Goal: Transaction & Acquisition: Purchase product/service

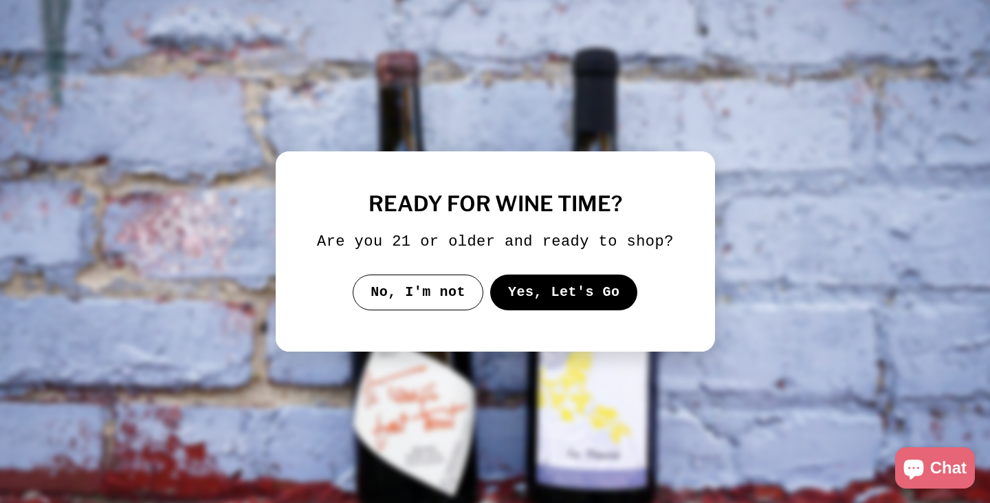
click at [547, 283] on button "Yes, Let's Go" at bounding box center [563, 292] width 148 height 36
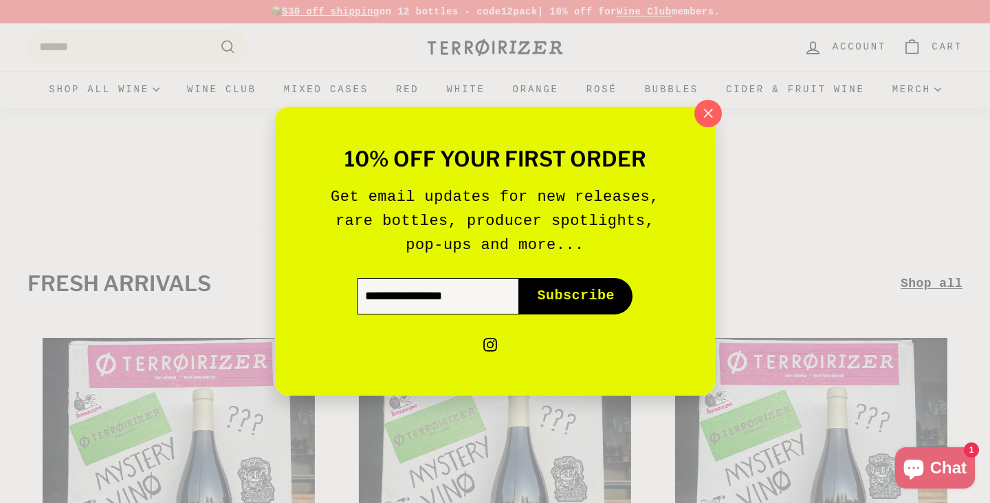
click at [463, 295] on input "Enter your email" at bounding box center [438, 296] width 162 height 36
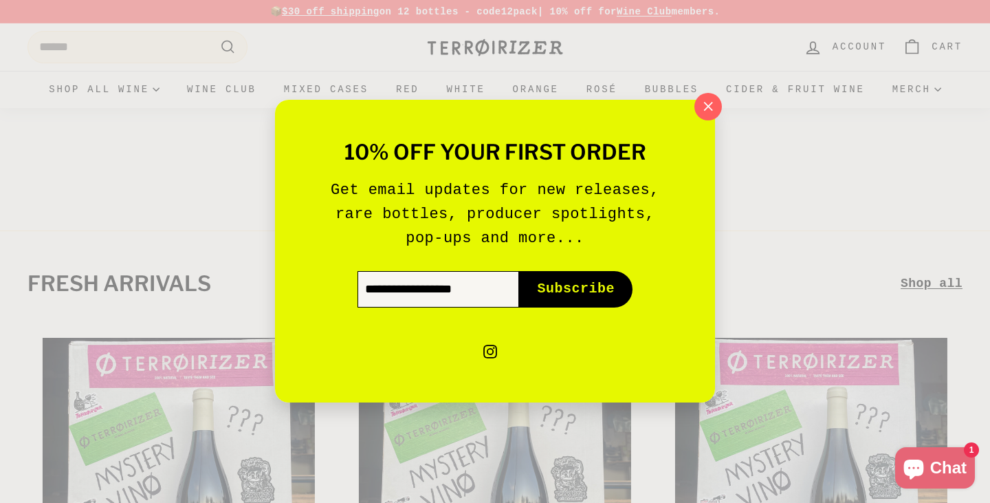
type input "**********"
click at [576, 296] on span "Subscribe" at bounding box center [576, 289] width 78 height 19
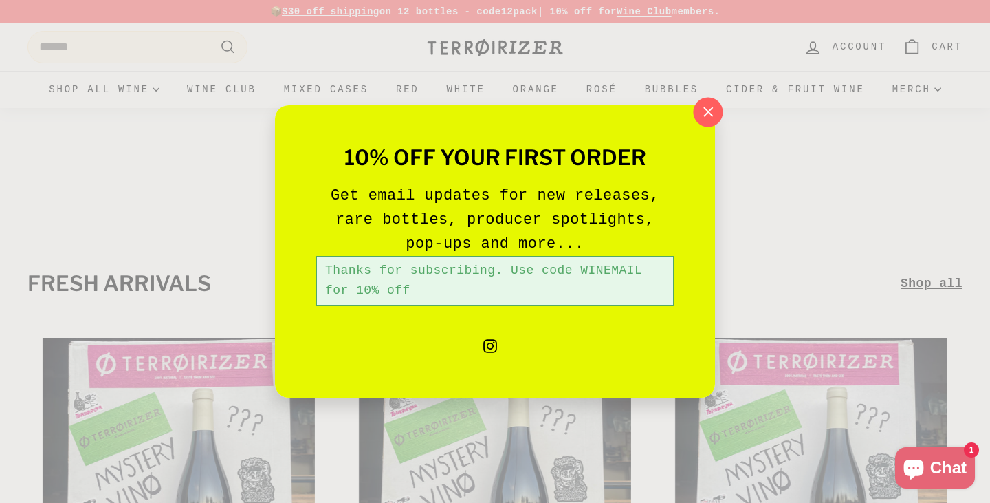
click at [705, 113] on icon "button" at bounding box center [708, 112] width 21 height 21
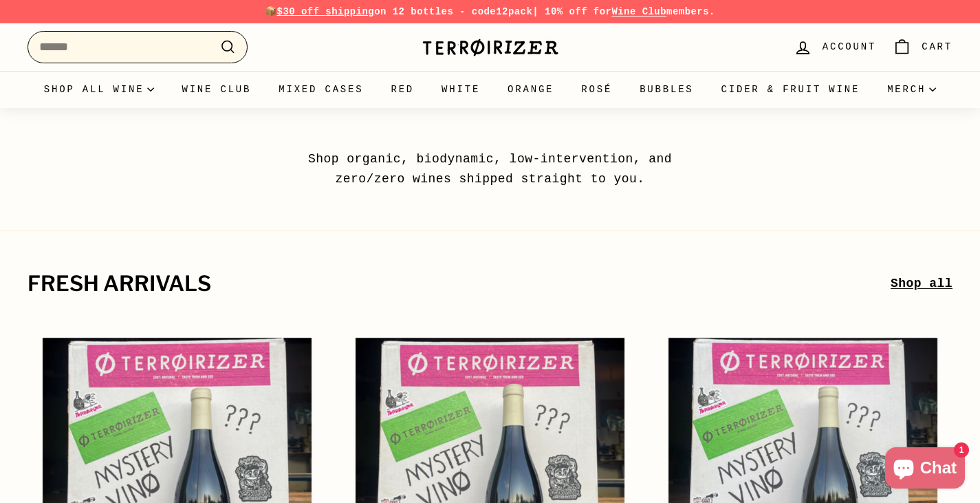
click at [163, 52] on input "Search" at bounding box center [137, 47] width 220 height 32
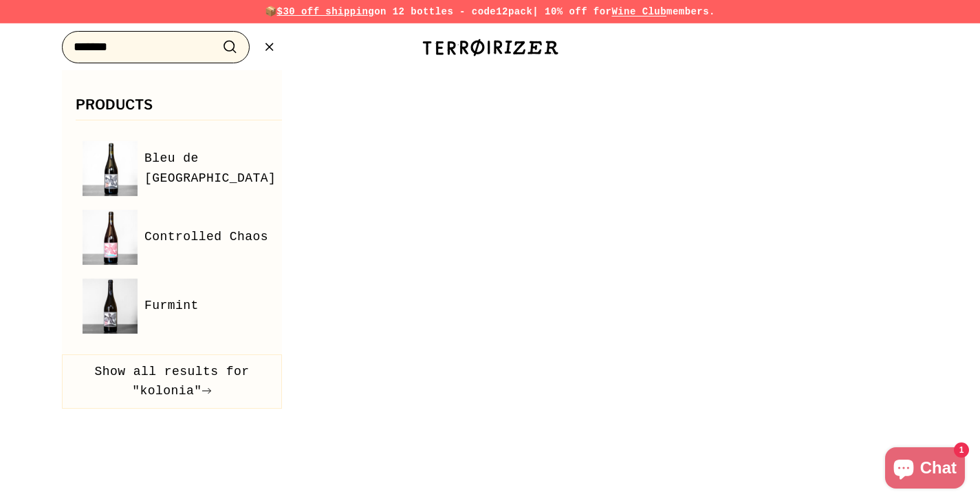
type input "*******"
click at [225, 50] on icon "submit" at bounding box center [230, 47] width 12 height 12
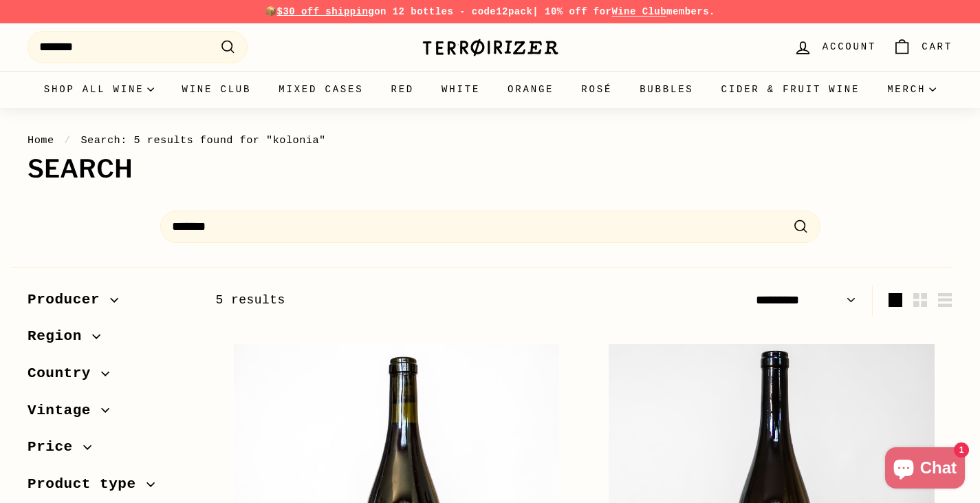
select select "*********"
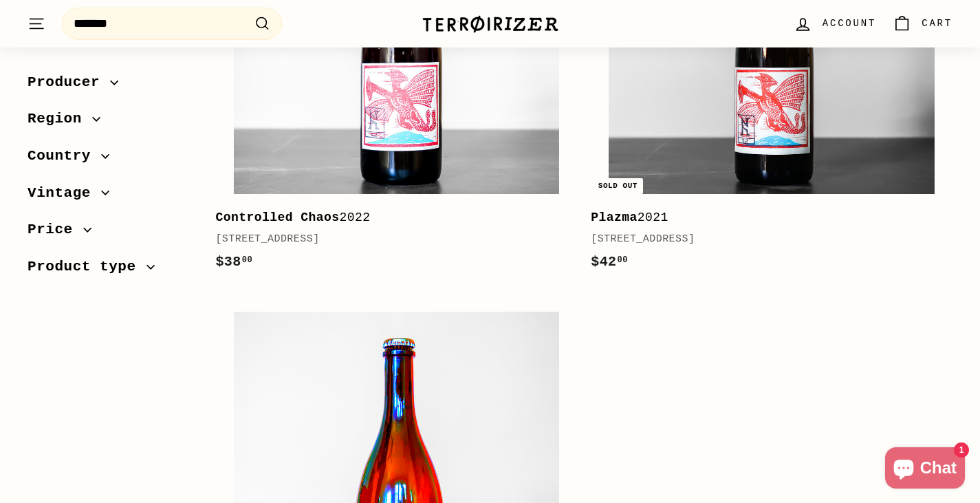
scroll to position [894, 0]
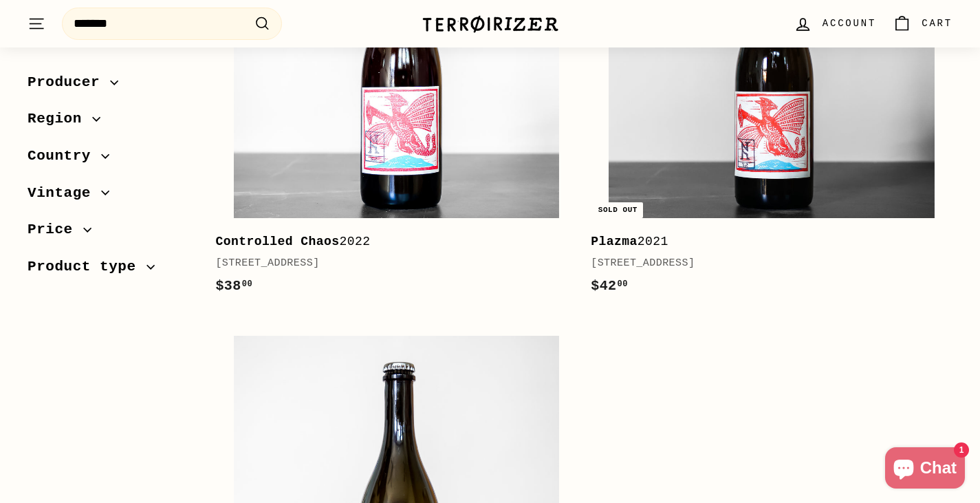
click at [269, 247] on b "Controlled Chaos" at bounding box center [277, 241] width 124 height 14
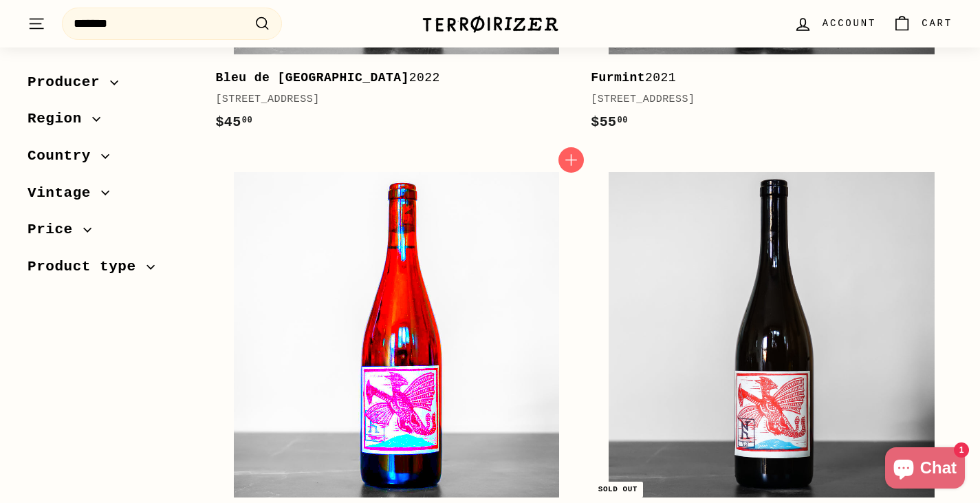
scroll to position [477, 0]
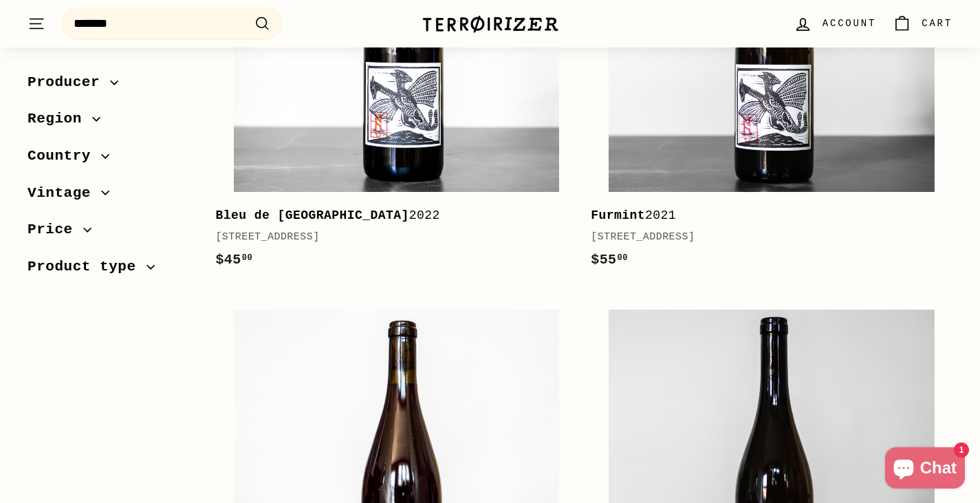
click at [306, 209] on b "Bleu de [GEOGRAPHIC_DATA]" at bounding box center [311, 215] width 193 height 14
click at [647, 212] on div "Furmint 2021" at bounding box center [765, 216] width 348 height 20
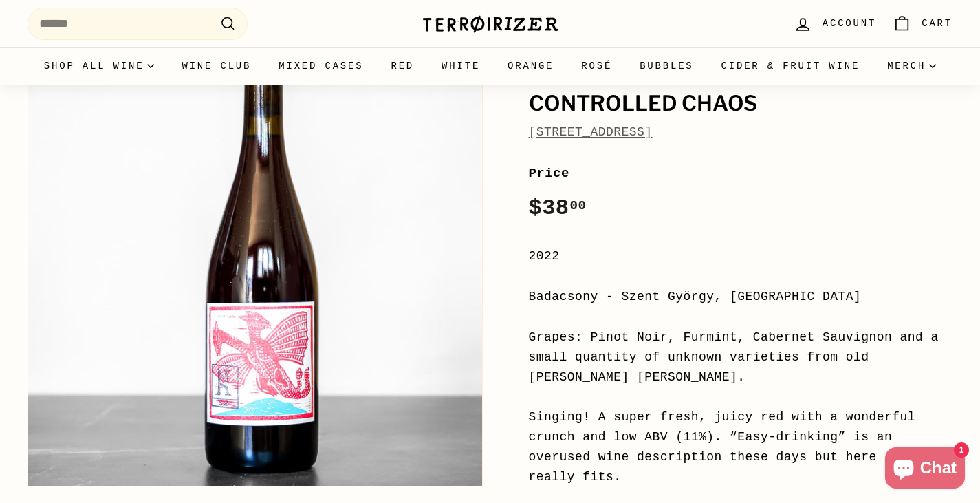
scroll to position [275, 0]
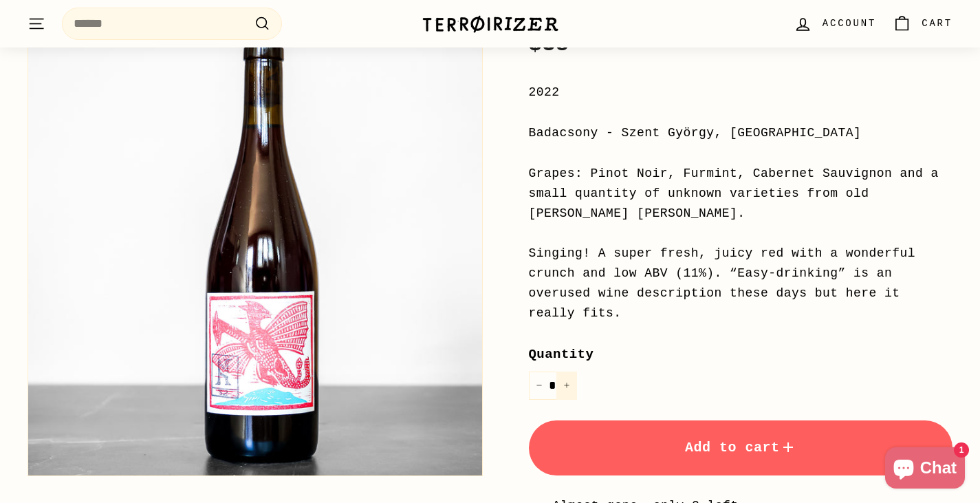
click at [566, 371] on button "+" at bounding box center [566, 385] width 21 height 28
click at [540, 371] on button "−" at bounding box center [539, 385] width 21 height 28
type input "*"
click at [709, 439] on span "Add to cart" at bounding box center [740, 447] width 111 height 16
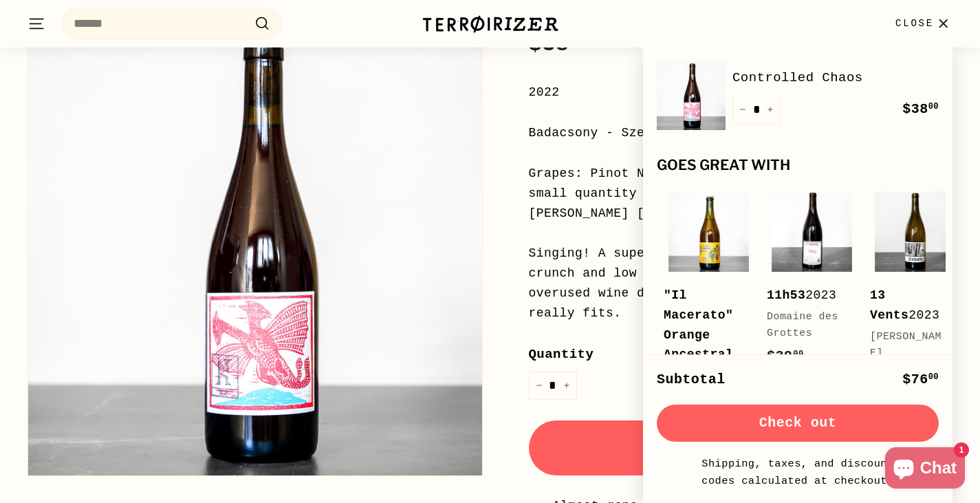
click at [936, 16] on icon "button" at bounding box center [943, 23] width 19 height 19
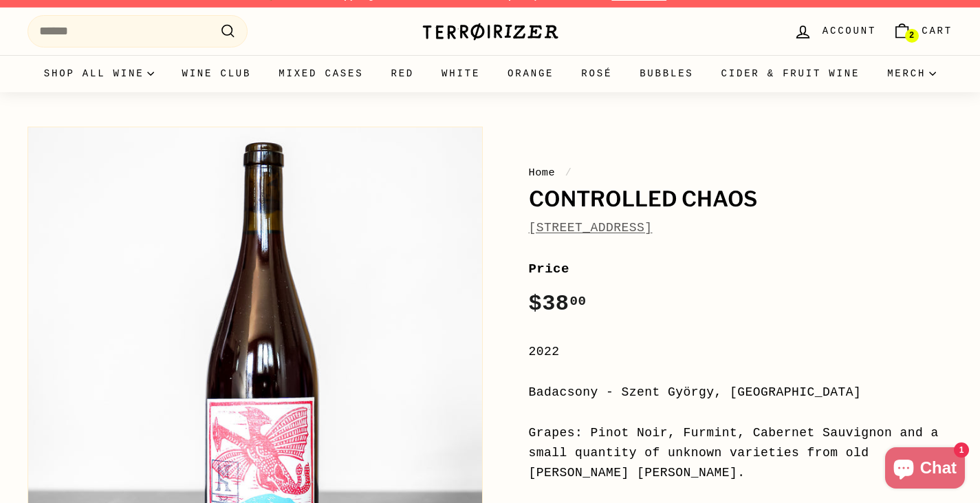
scroll to position [0, 0]
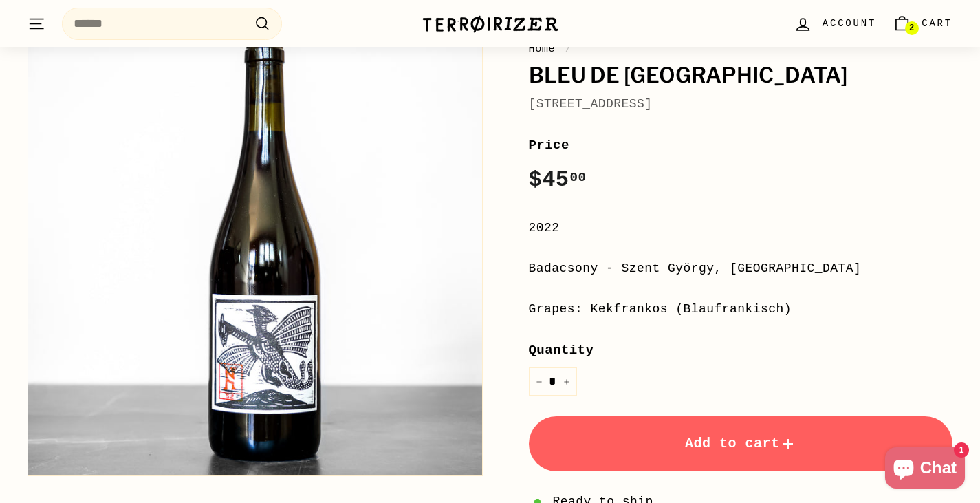
scroll to position [206, 0]
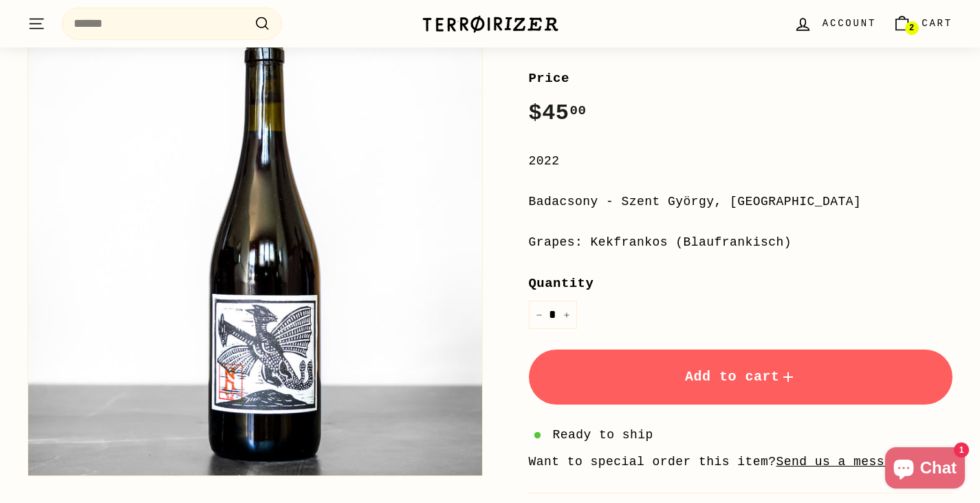
click at [668, 370] on button "Add to cart" at bounding box center [741, 376] width 424 height 55
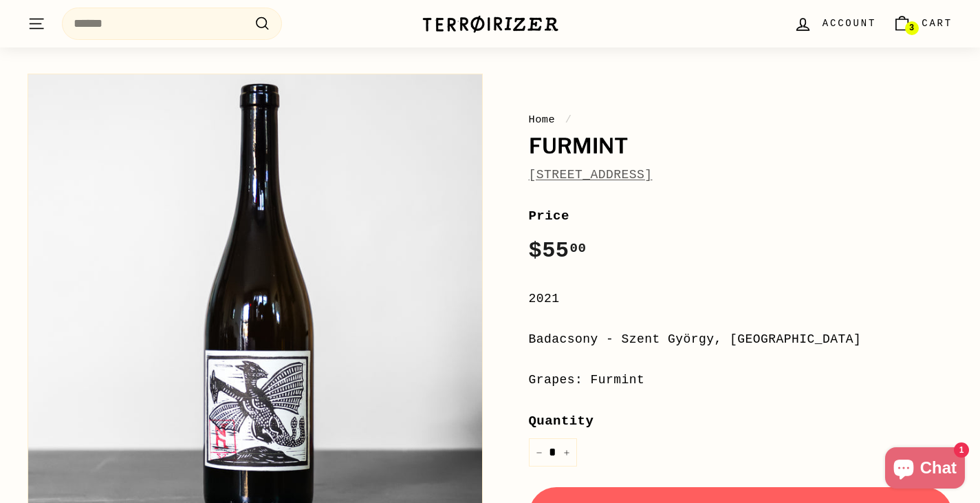
scroll to position [137, 0]
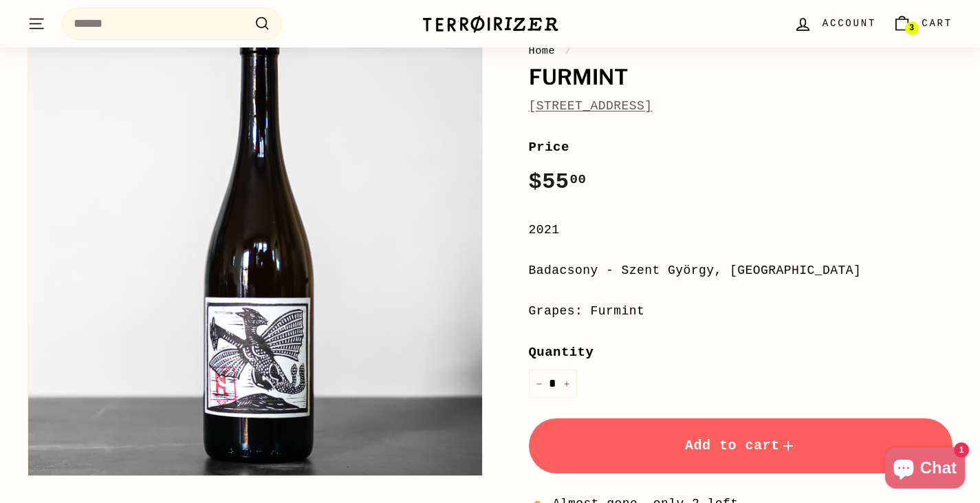
click at [672, 448] on button "Add to cart" at bounding box center [741, 445] width 424 height 55
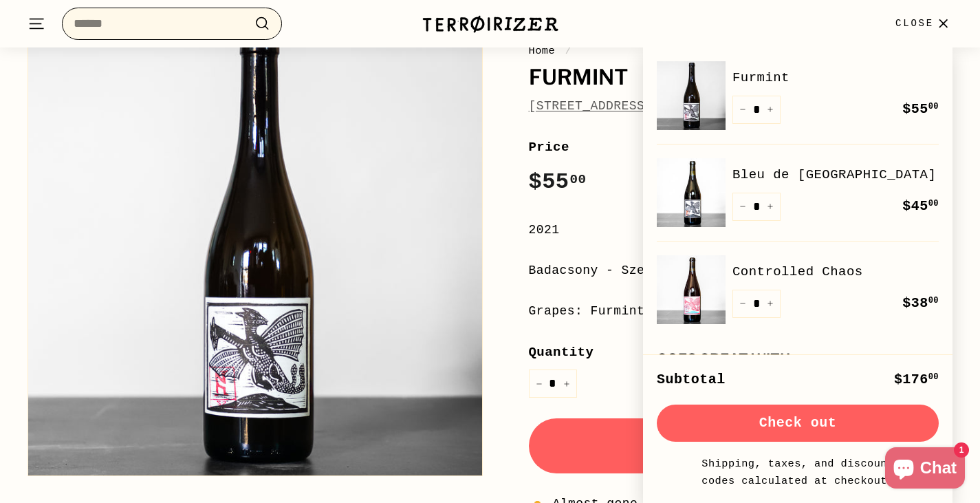
click at [118, 38] on input "Search" at bounding box center [172, 24] width 220 height 32
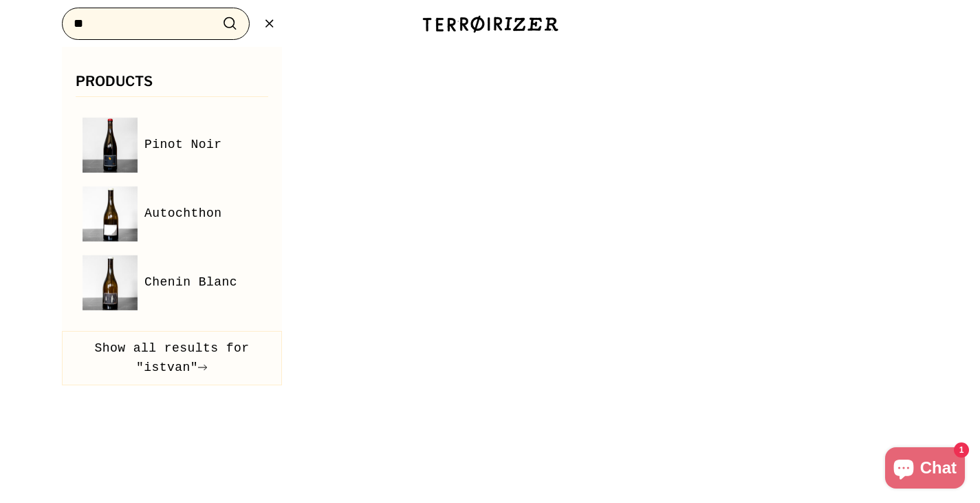
type input "*"
type input "******"
click at [217, 13] on button ".cls-1{fill:none;stroke:#000;stroke-miterlimit:10;stroke-width:2px} Search" at bounding box center [229, 23] width 25 height 21
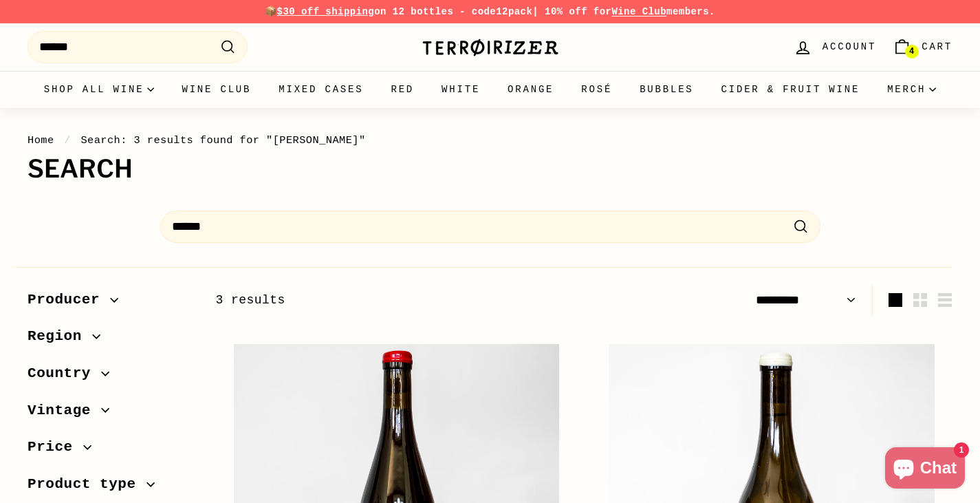
select select "*********"
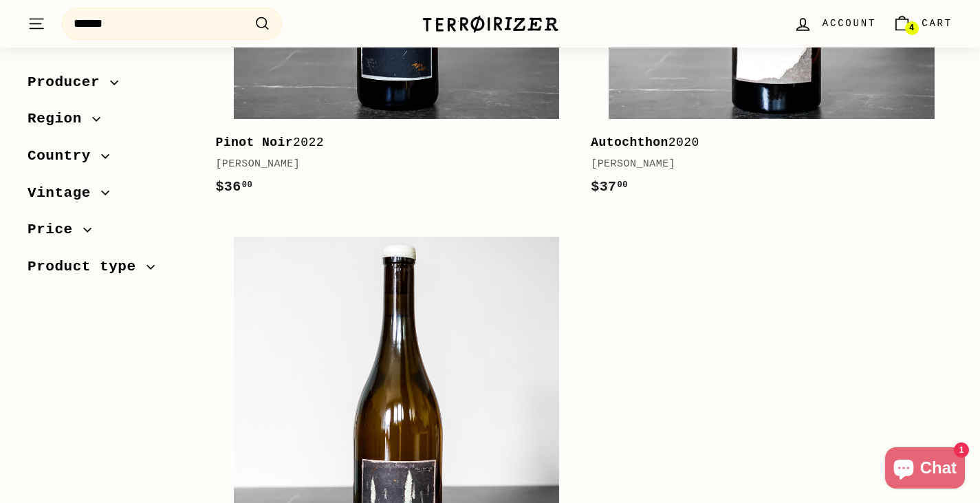
scroll to position [344, 0]
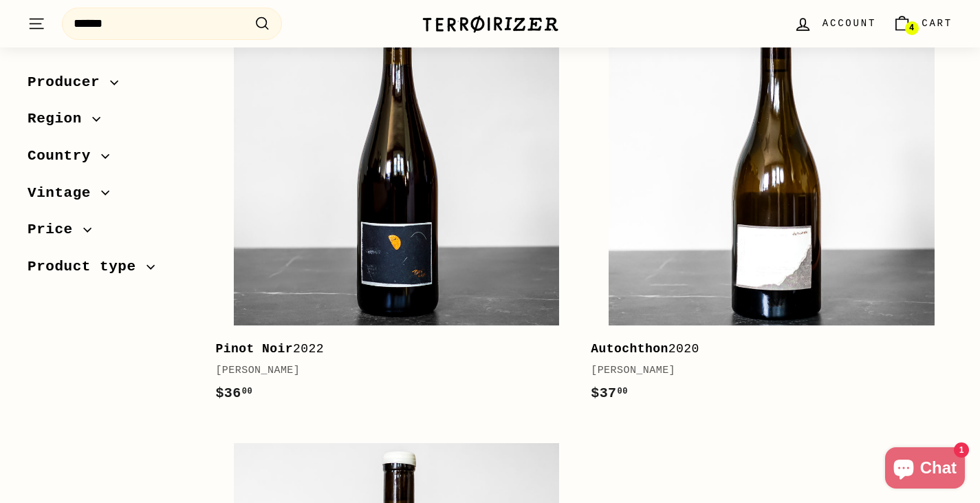
click at [255, 346] on b "Pinot Noir" at bounding box center [254, 349] width 78 height 14
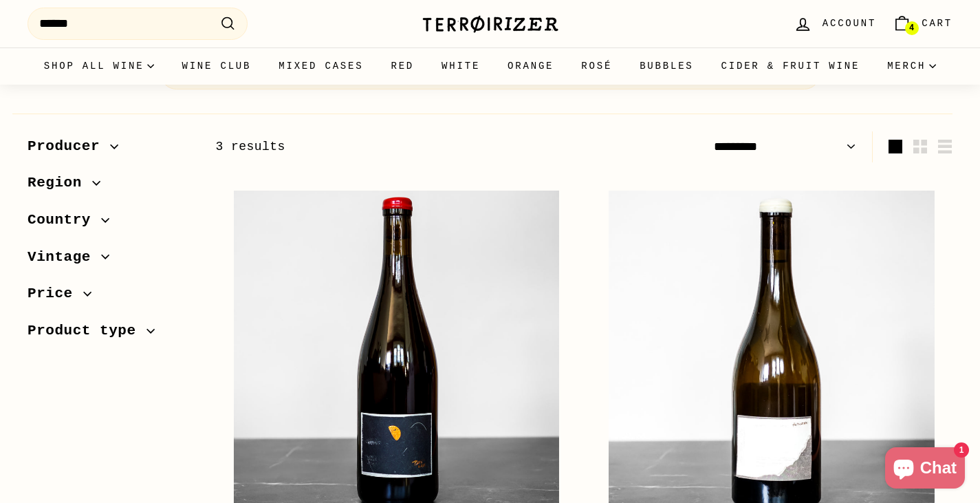
scroll to position [0, 0]
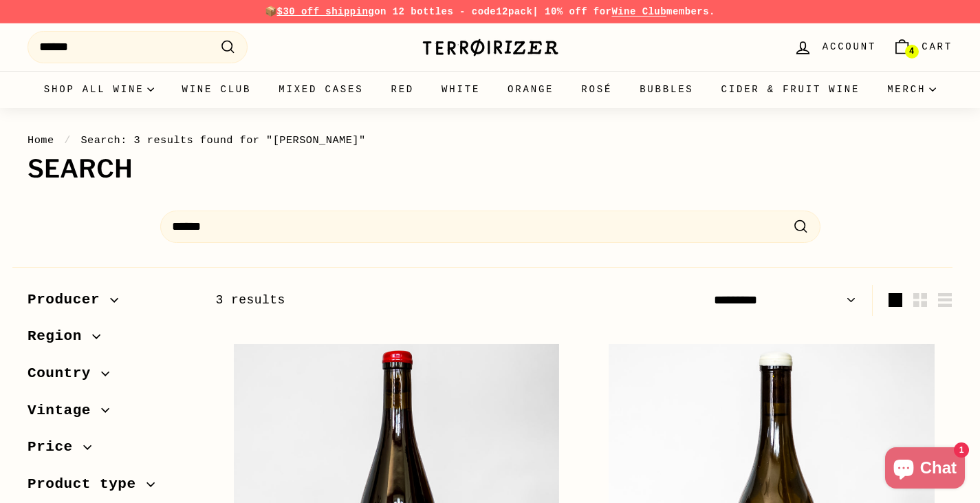
click at [911, 48] on span "4" at bounding box center [911, 51] width 5 height 8
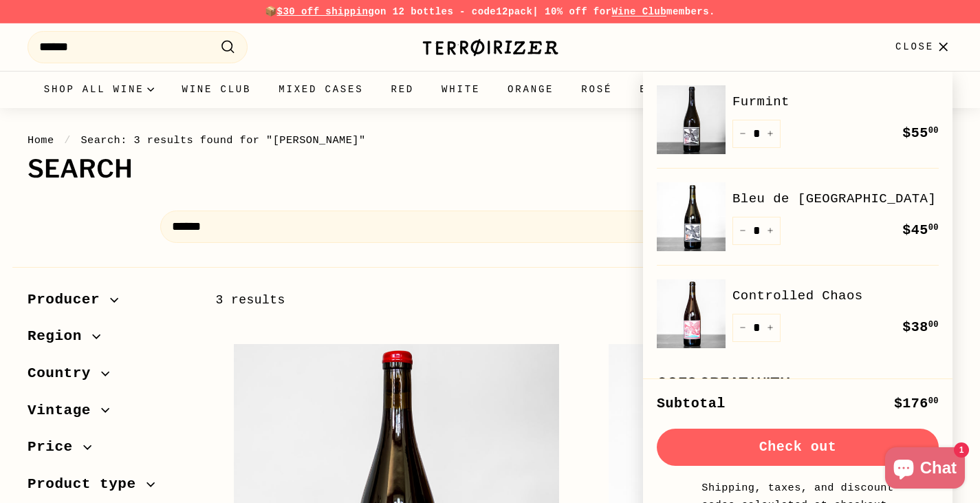
click at [740, 203] on link "Bleu de [GEOGRAPHIC_DATA]" at bounding box center [835, 198] width 206 height 21
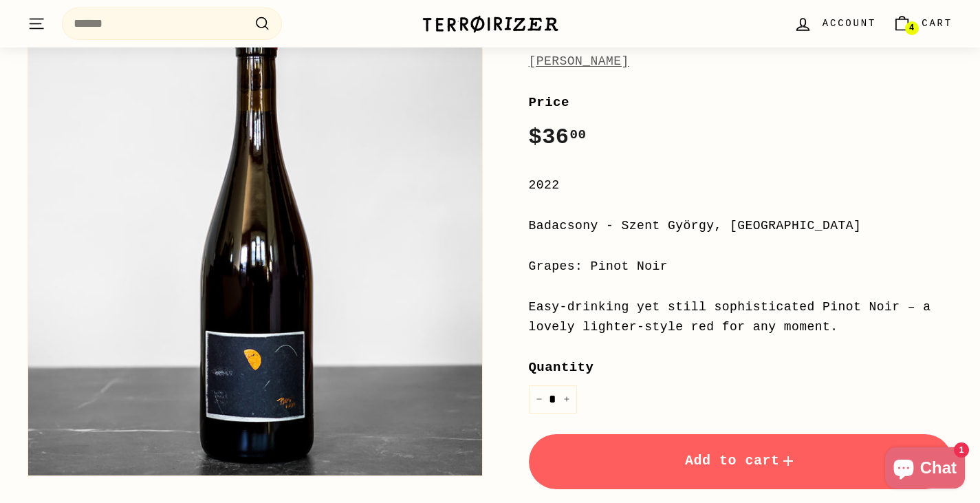
scroll to position [206, 0]
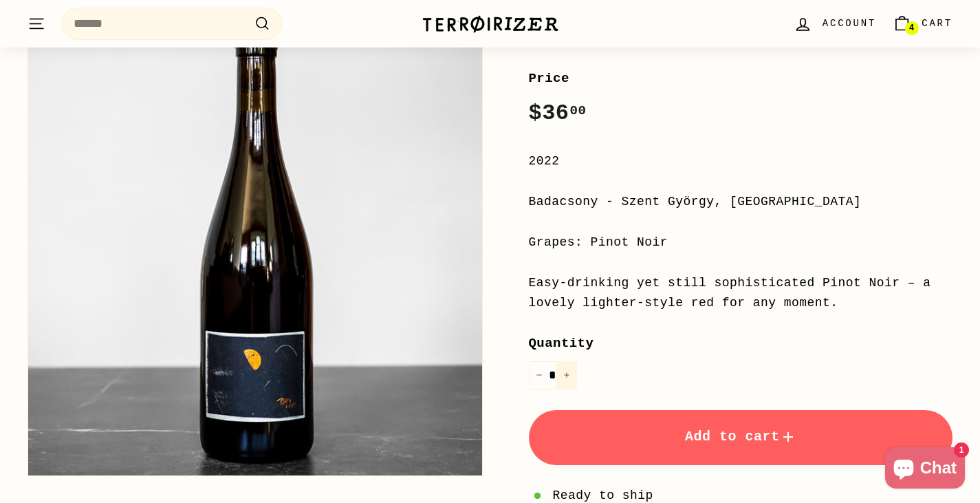
click at [566, 370] on button "+" at bounding box center [566, 375] width 21 height 28
type input "*"
click at [655, 425] on button "Add to cart" at bounding box center [741, 437] width 424 height 55
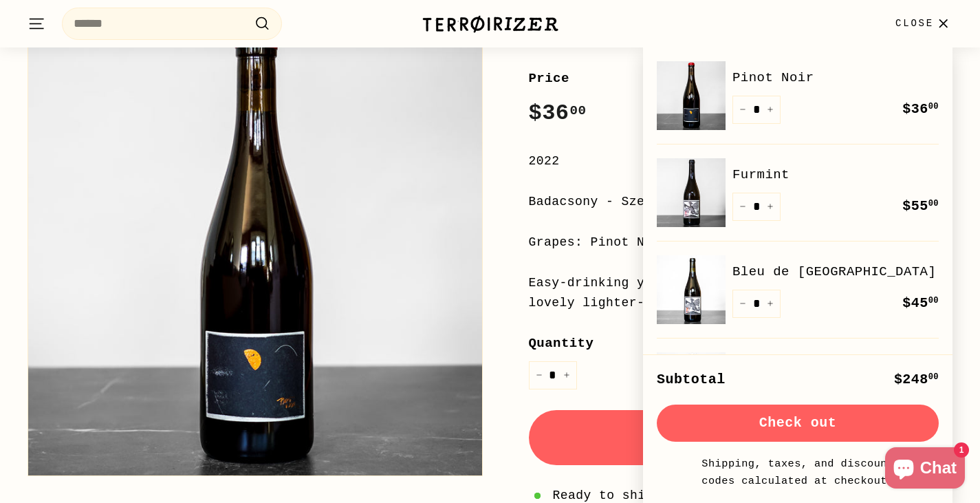
click at [754, 428] on button "Check out" at bounding box center [798, 422] width 282 height 37
click at [900, 25] on span "Close" at bounding box center [914, 23] width 38 height 15
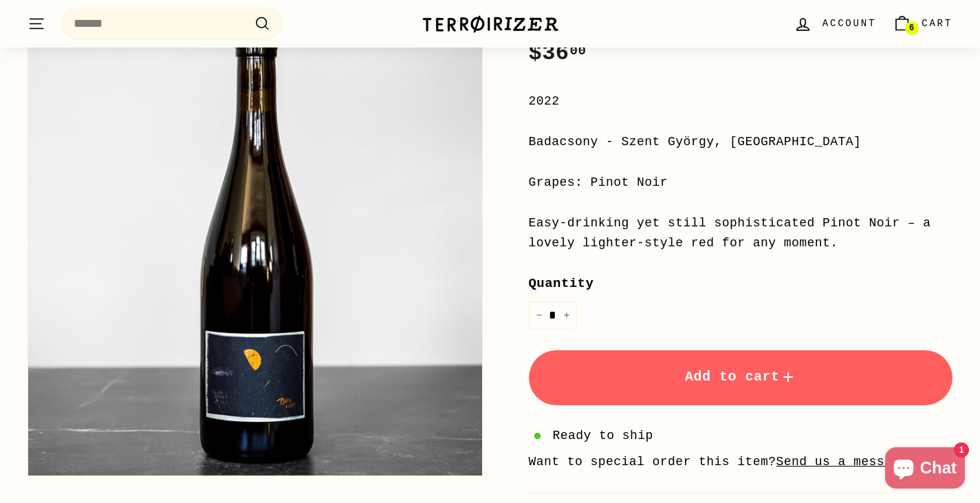
scroll to position [344, 0]
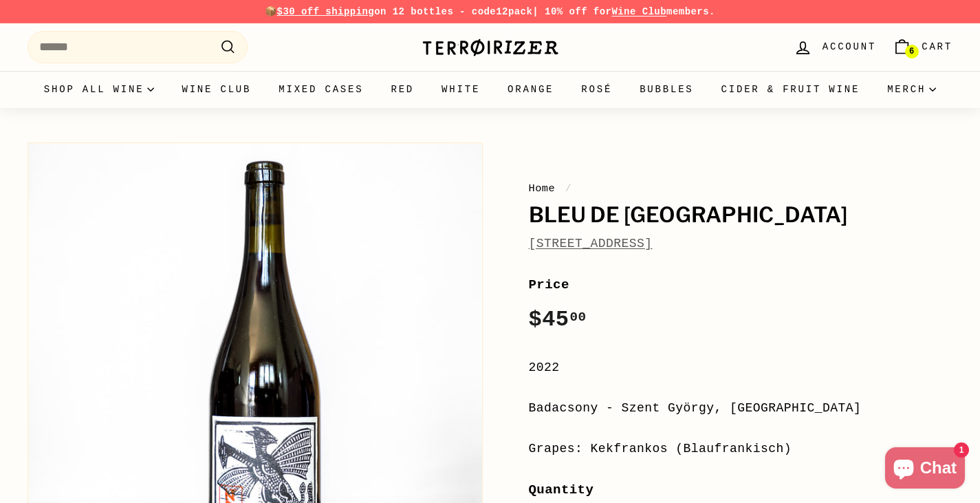
click at [921, 50] on link "6 Cart" at bounding box center [922, 47] width 76 height 41
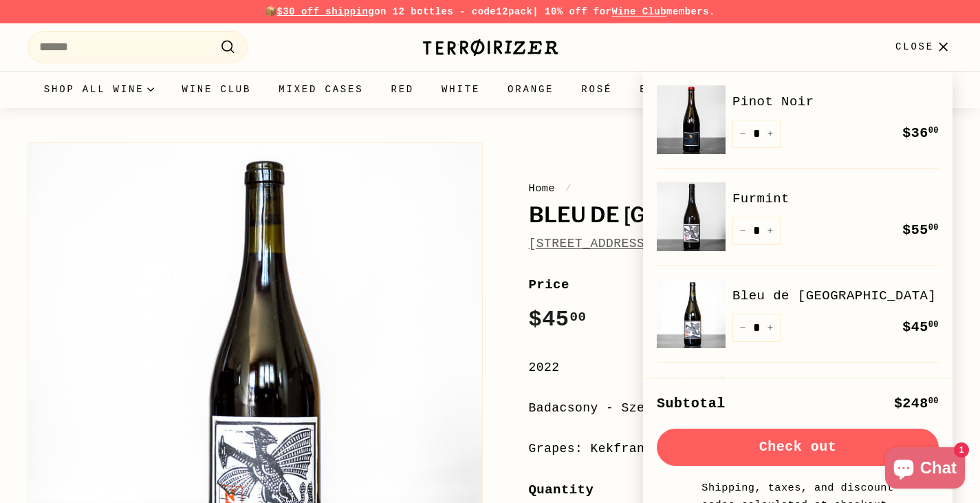
click at [745, 200] on link "Furmint" at bounding box center [835, 198] width 206 height 21
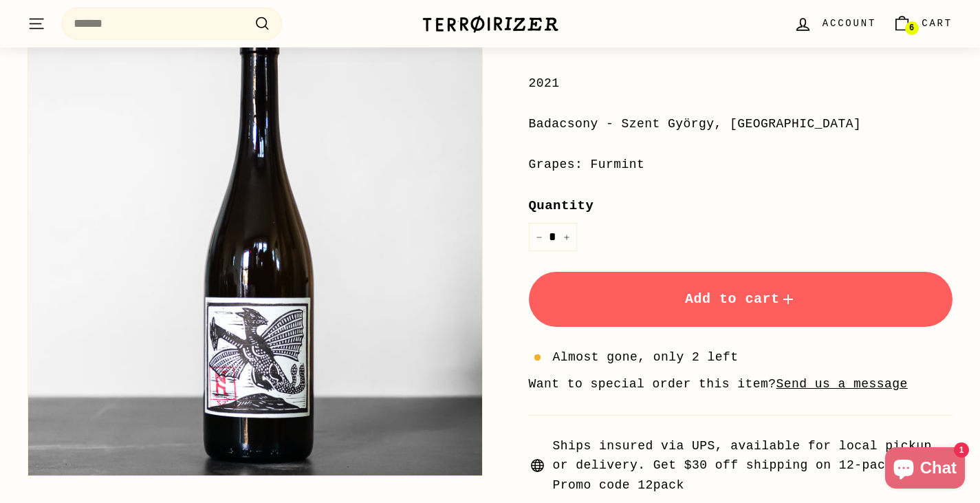
scroll to position [344, 0]
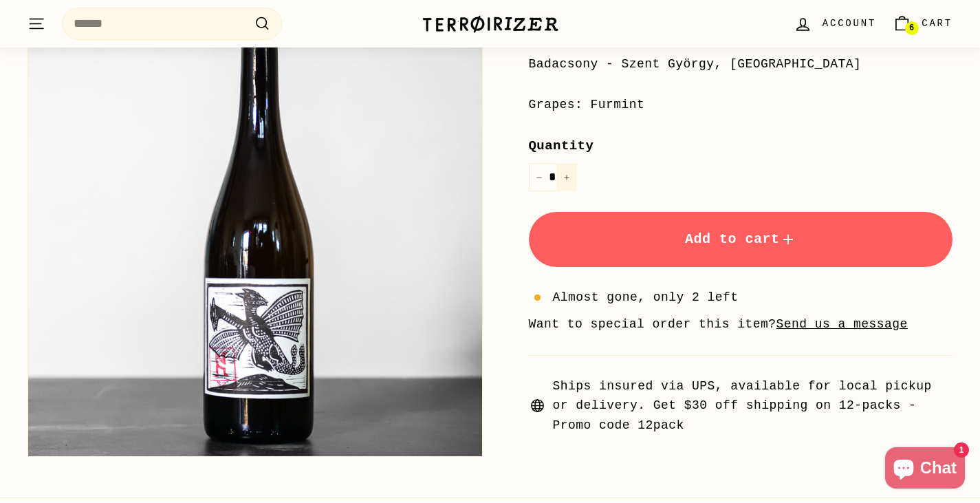
click at [568, 178] on icon "Increase item quantity by one" at bounding box center [566, 177] width 7 height 7
type input "*"
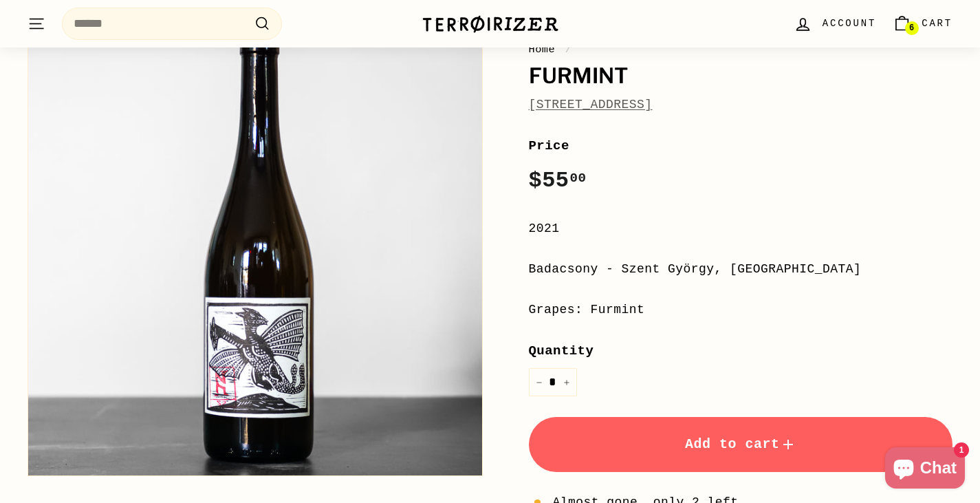
scroll to position [137, 0]
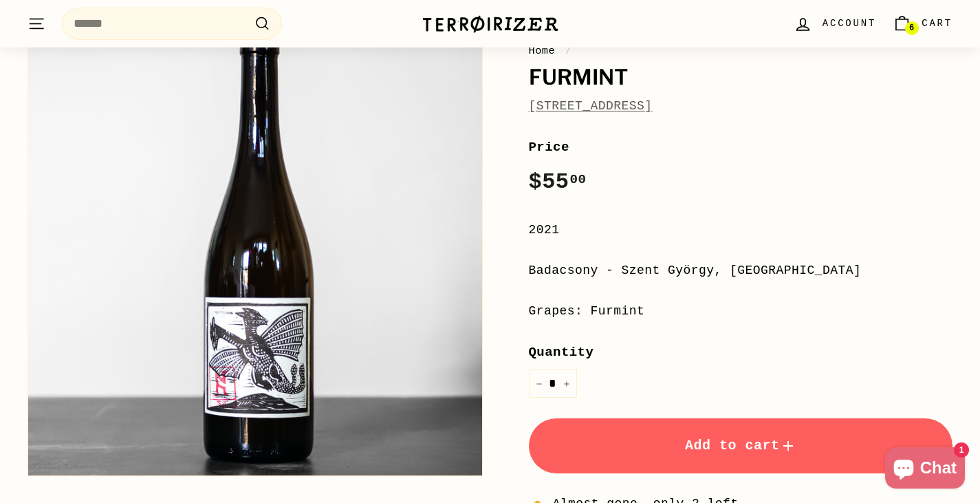
click at [924, 25] on span "Cart" at bounding box center [936, 23] width 31 height 15
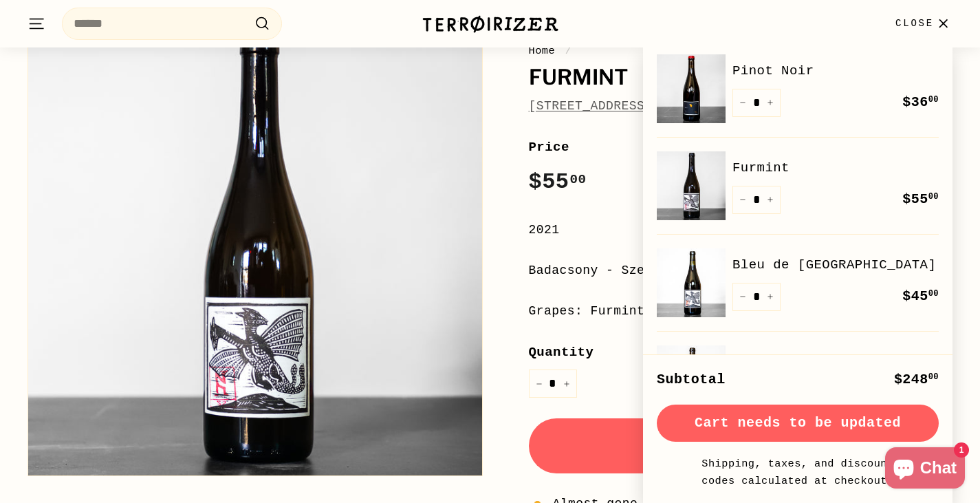
scroll to position [0, 0]
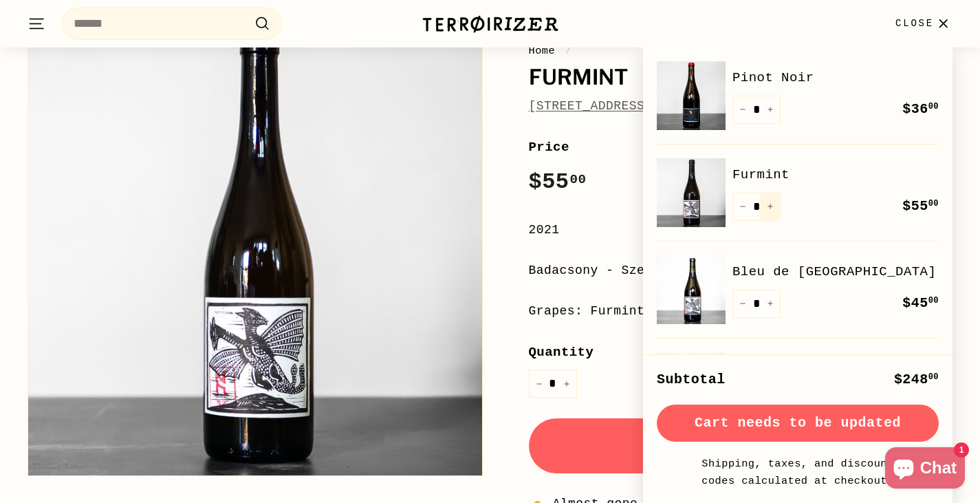
click at [768, 209] on icon "Increase item quantity by one" at bounding box center [770, 206] width 7 height 7
type input "*"
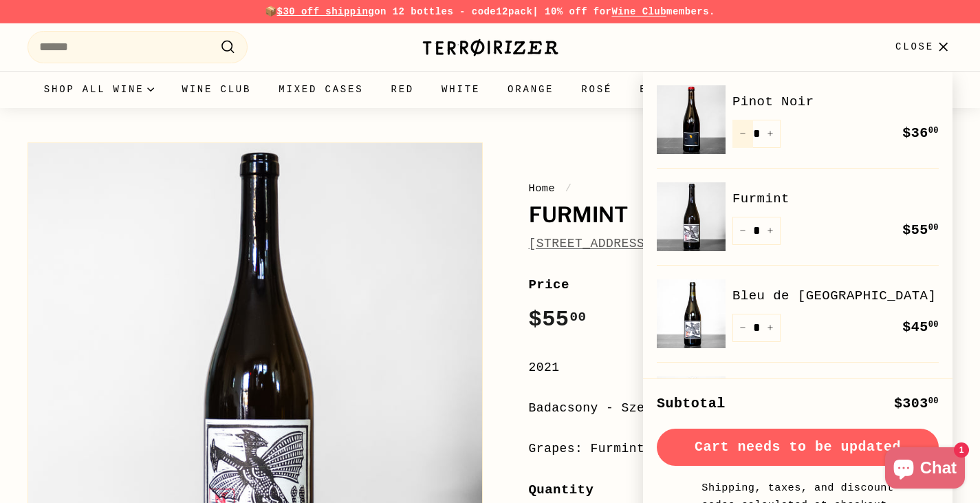
click at [741, 140] on button "−" at bounding box center [742, 134] width 21 height 28
type input "*"
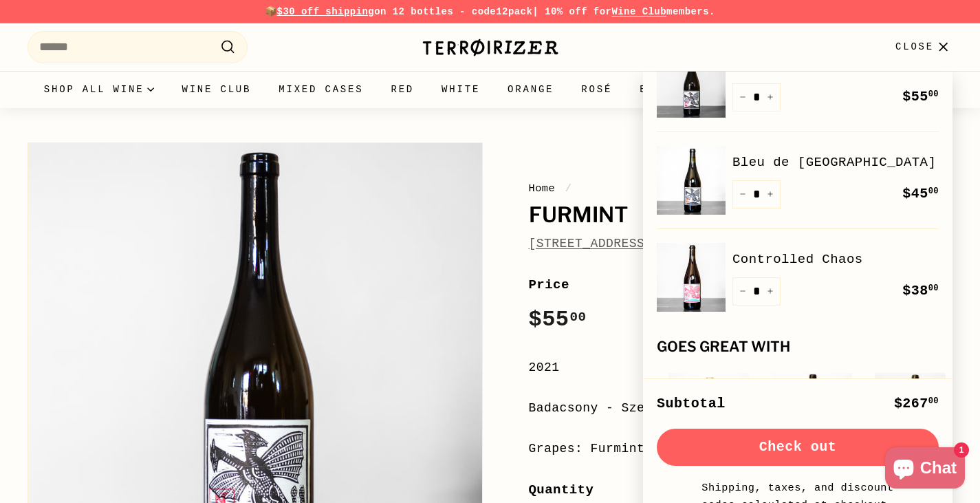
scroll to position [275, 0]
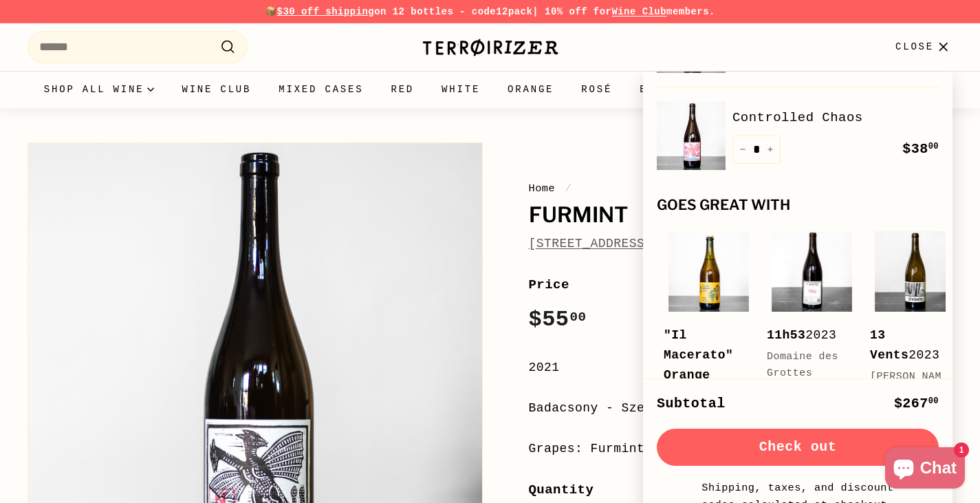
click at [793, 441] on button "Check out" at bounding box center [798, 446] width 282 height 37
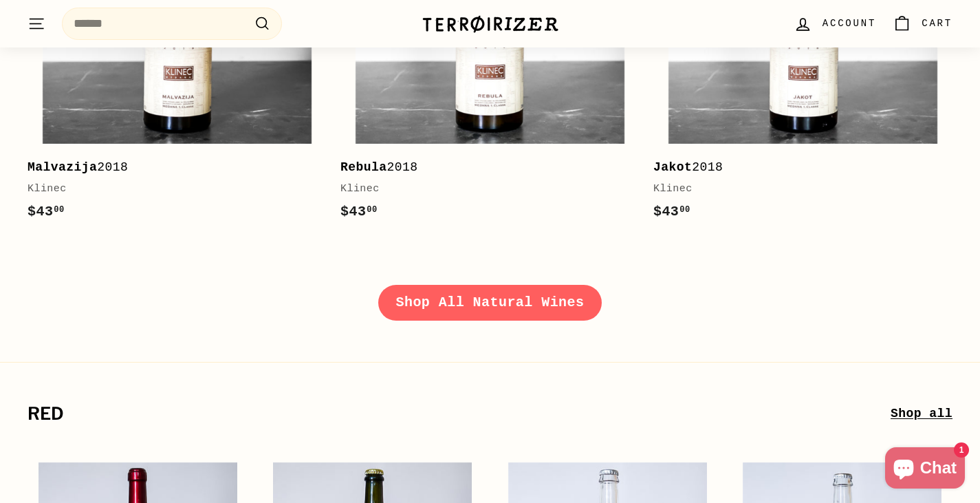
scroll to position [1994, 0]
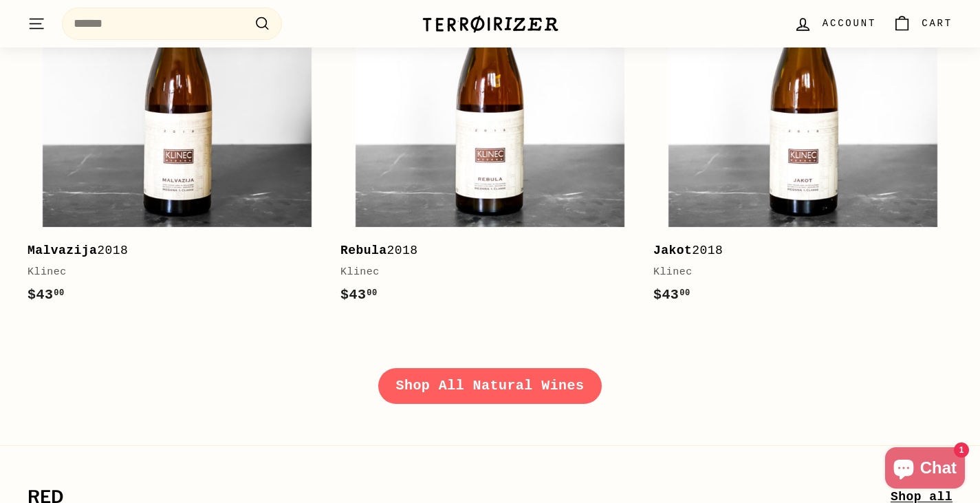
click at [33, 30] on icon ". . ." at bounding box center [36, 23] width 18 height 19
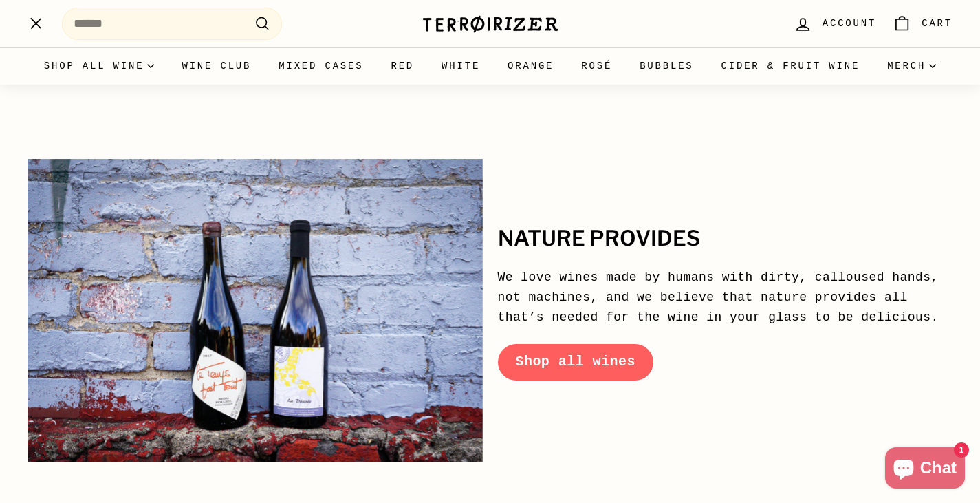
scroll to position [6033, 0]
